Goal: Navigation & Orientation: Find specific page/section

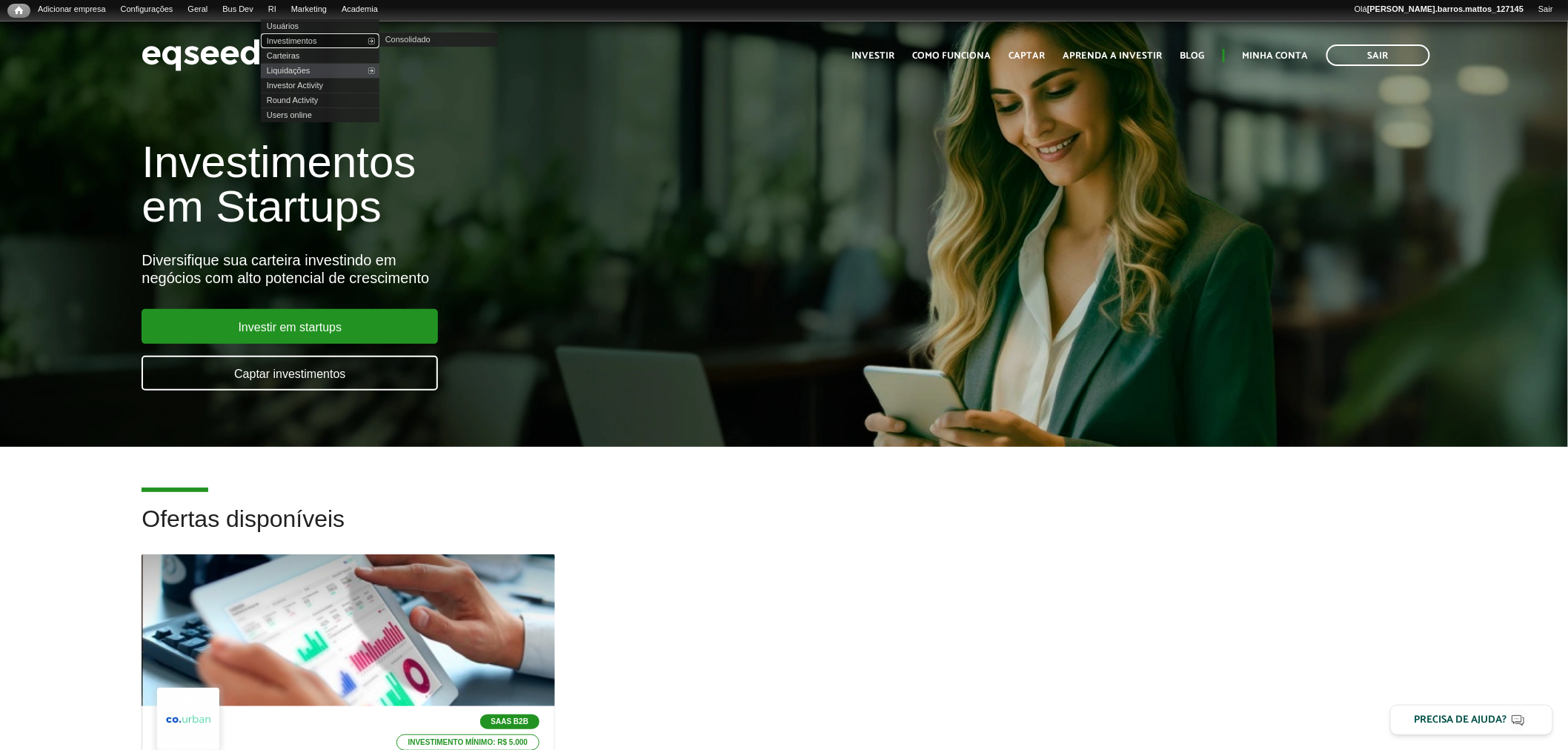
click at [295, 36] on link "Investimentos" at bounding box center [319, 41] width 118 height 15
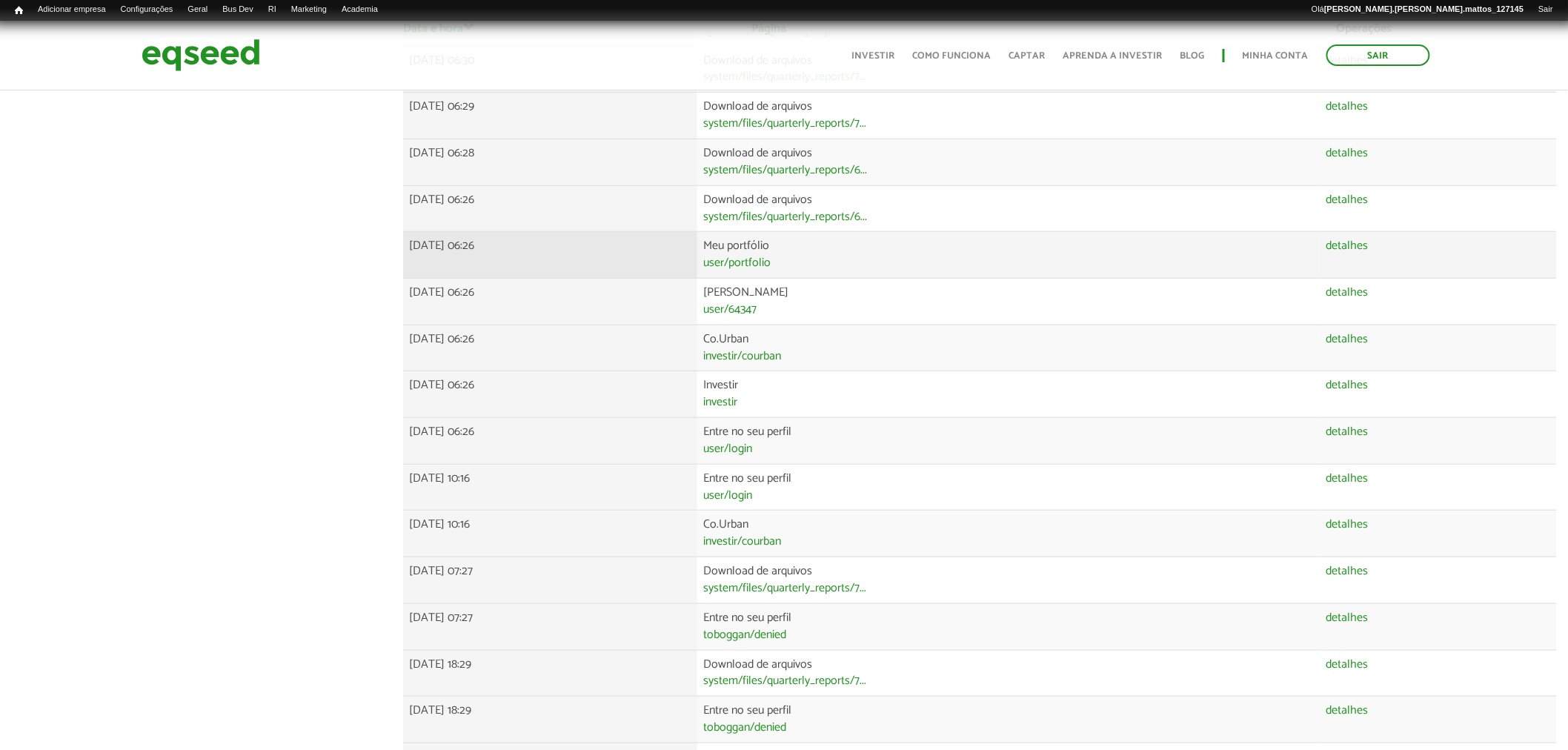
scroll to position [341, 0]
